Goal: Transaction & Acquisition: Purchase product/service

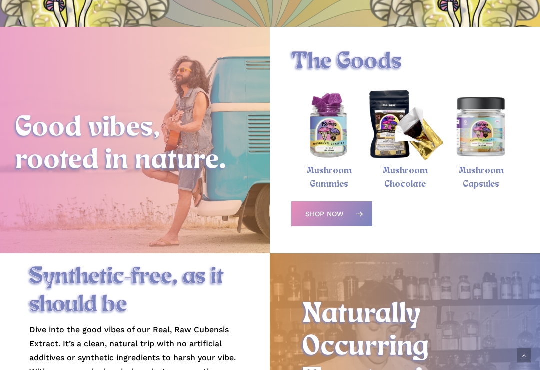
scroll to position [281, 0]
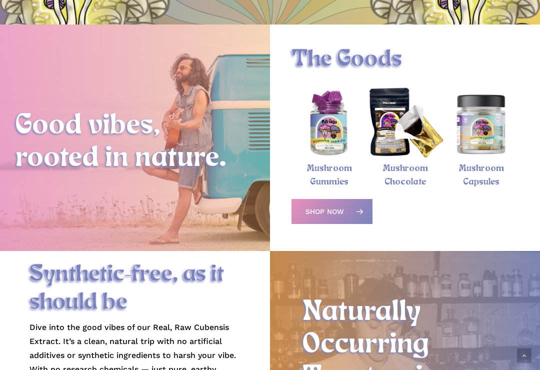
click at [395, 159] on img "Magic Mushroom Chocolate Bar" at bounding box center [405, 124] width 76 height 76
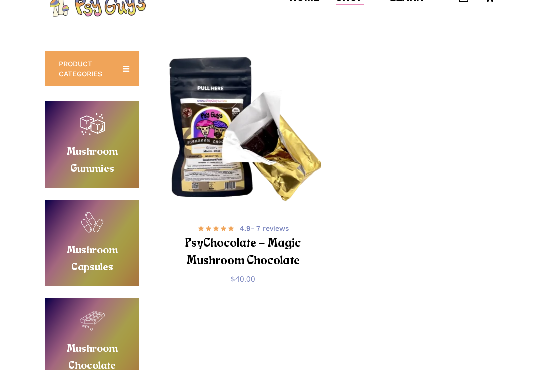
scroll to position [53, 0]
click at [222, 150] on img "PsyChocolate - Magic Mushroom Chocolate" at bounding box center [243, 131] width 156 height 156
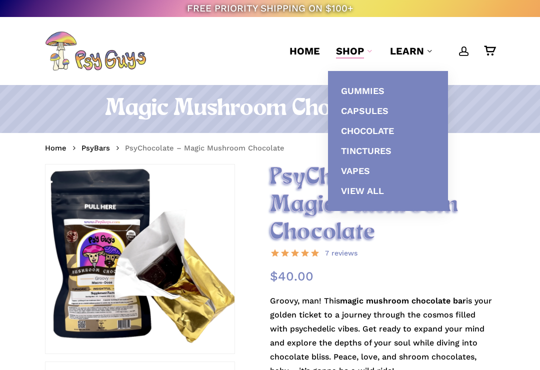
click at [336, 83] on ul "Gummies Capsules Chocolate Tinctures Vapes View All" at bounding box center [388, 141] width 120 height 140
click at [367, 88] on span "Gummies" at bounding box center [362, 90] width 43 height 10
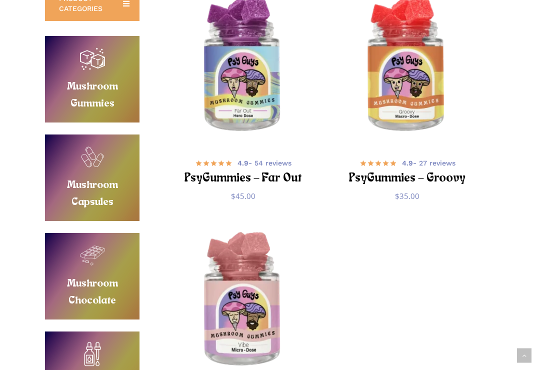
scroll to position [213, 0]
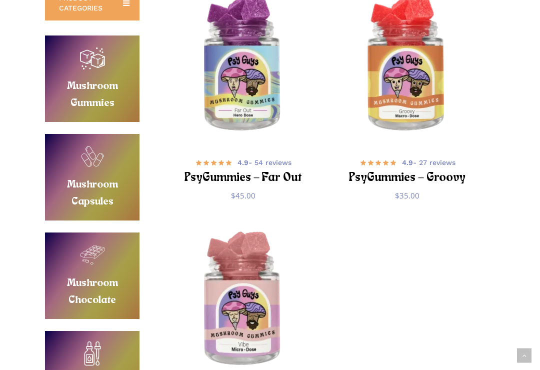
click at [223, 113] on img "PsyGummies - Far Out" at bounding box center [243, 66] width 156 height 156
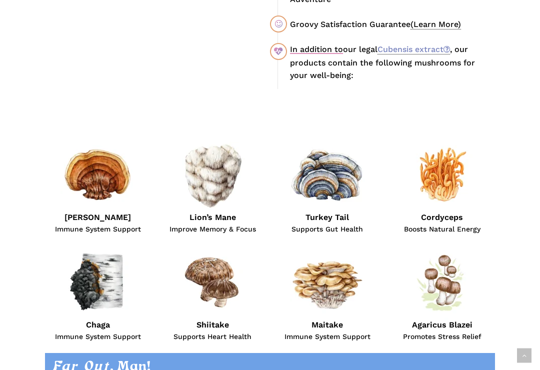
scroll to position [816, 0]
